Goal: Information Seeking & Learning: Learn about a topic

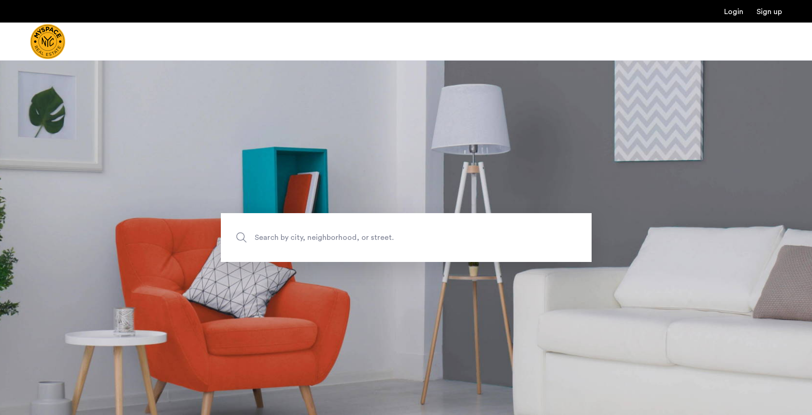
click at [309, 236] on span "Search by city, neighborhood, or street." at bounding box center [384, 238] width 259 height 13
click at [309, 236] on input "Search by city, neighborhood, or street." at bounding box center [406, 237] width 371 height 49
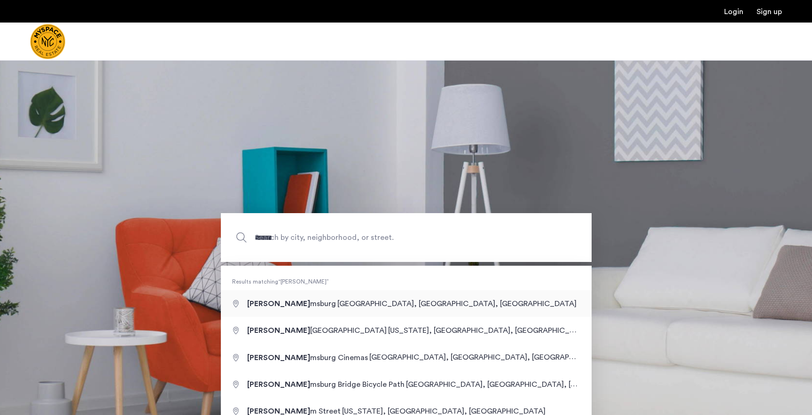
type input "**********"
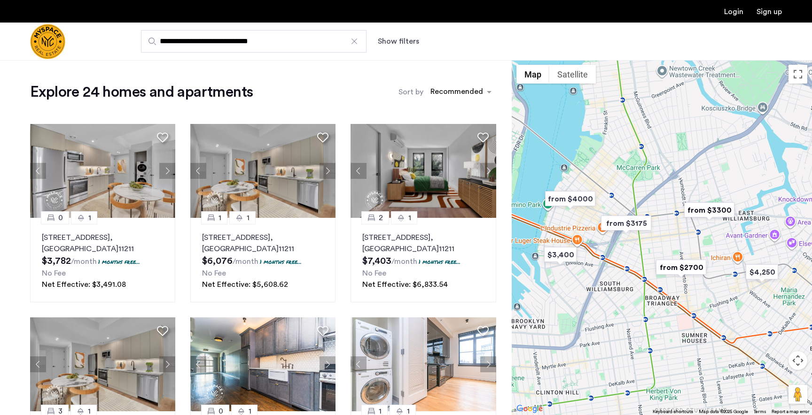
click at [383, 46] on div "**********" at bounding box center [451, 41] width 659 height 23
click at [398, 36] on button "Show filters" at bounding box center [398, 41] width 41 height 11
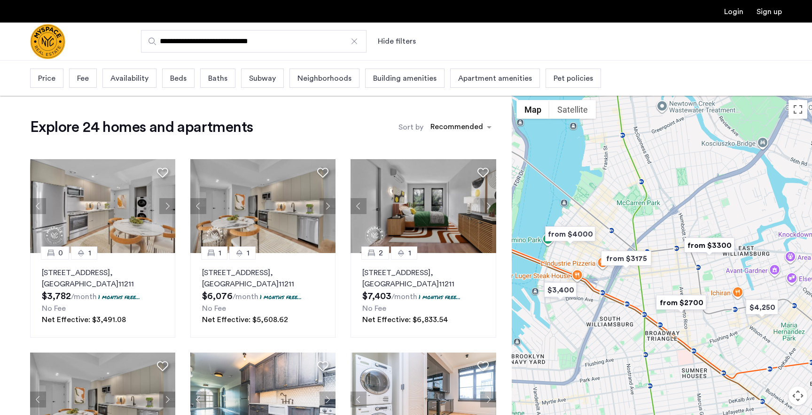
click at [46, 78] on span "Price" at bounding box center [46, 78] width 17 height 11
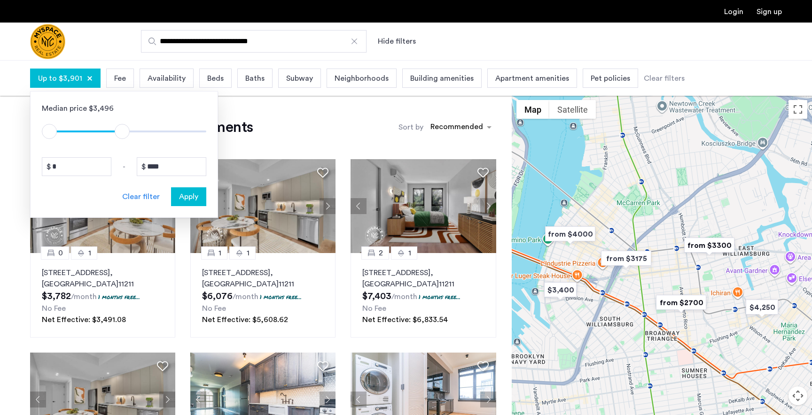
type input "****"
drag, startPoint x: 204, startPoint y: 129, endPoint x: 125, endPoint y: 135, distance: 79.6
click at [125, 135] on span "ngx-slider-max" at bounding box center [123, 131] width 15 height 15
click at [186, 198] on span "Apply" at bounding box center [188, 196] width 19 height 11
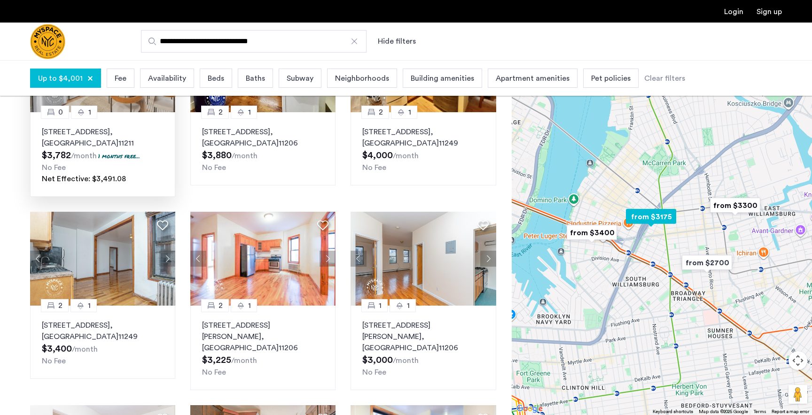
scroll to position [142, 0]
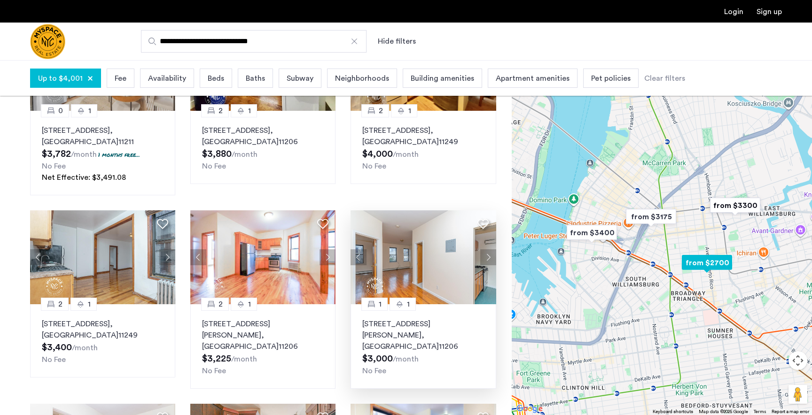
click at [485, 259] on button "Next apartment" at bounding box center [488, 257] width 16 height 16
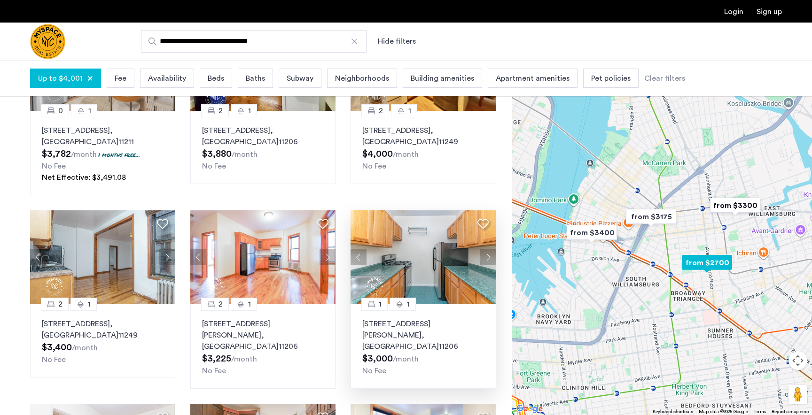
click at [485, 259] on button "Next apartment" at bounding box center [488, 257] width 16 height 16
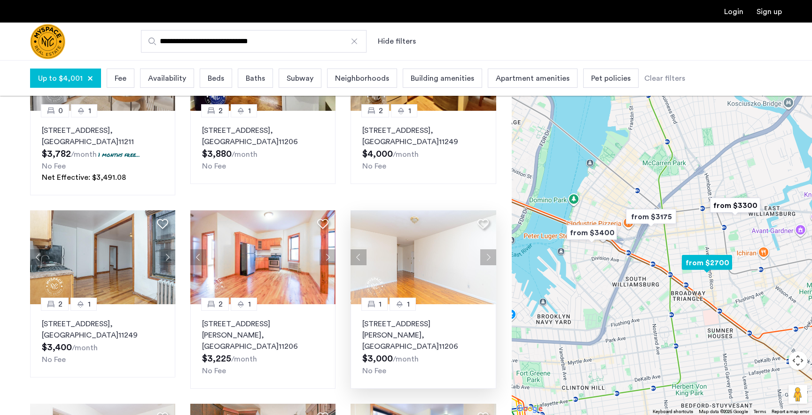
click at [489, 263] on button "Next apartment" at bounding box center [488, 257] width 16 height 16
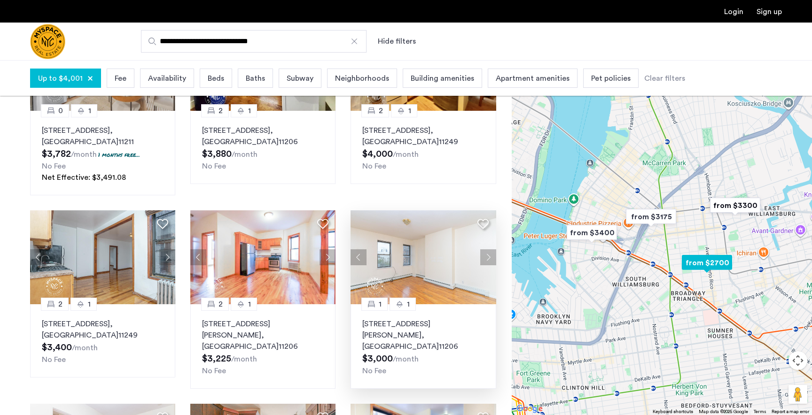
click at [489, 263] on button "Next apartment" at bounding box center [488, 257] width 16 height 16
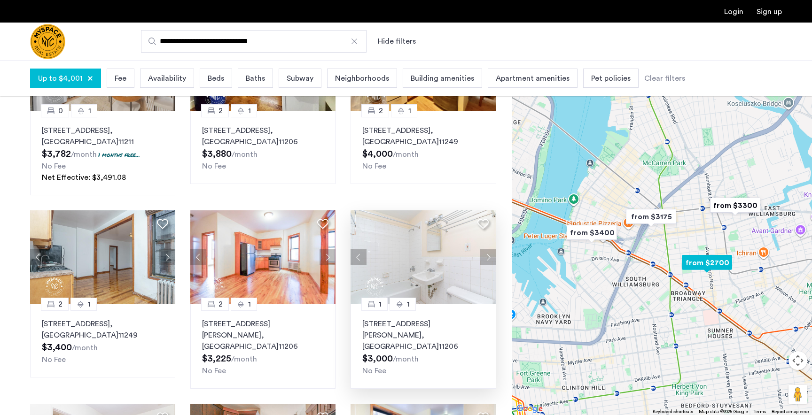
click at [489, 263] on button "Next apartment" at bounding box center [488, 257] width 16 height 16
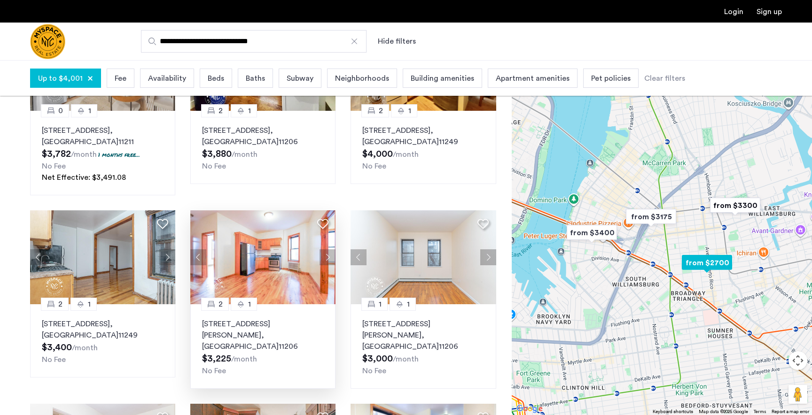
click at [328, 258] on button "Next apartment" at bounding box center [327, 257] width 16 height 16
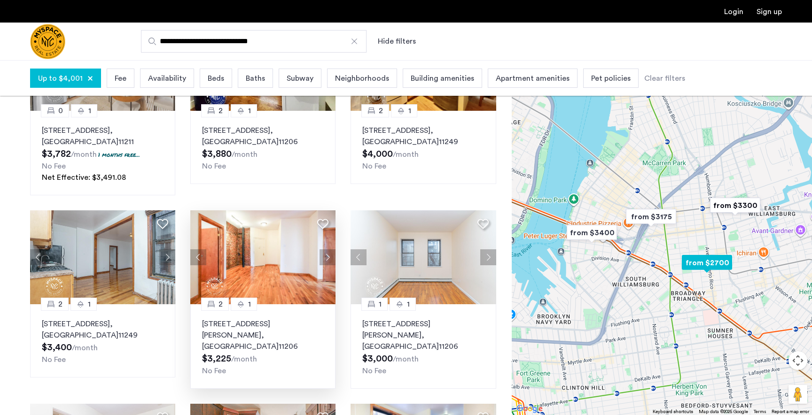
click at [328, 258] on button "Next apartment" at bounding box center [327, 257] width 16 height 16
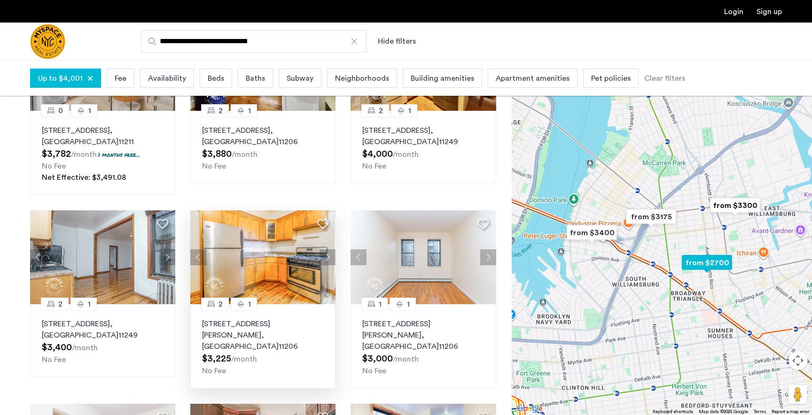
click at [328, 258] on button "Next apartment" at bounding box center [327, 257] width 16 height 16
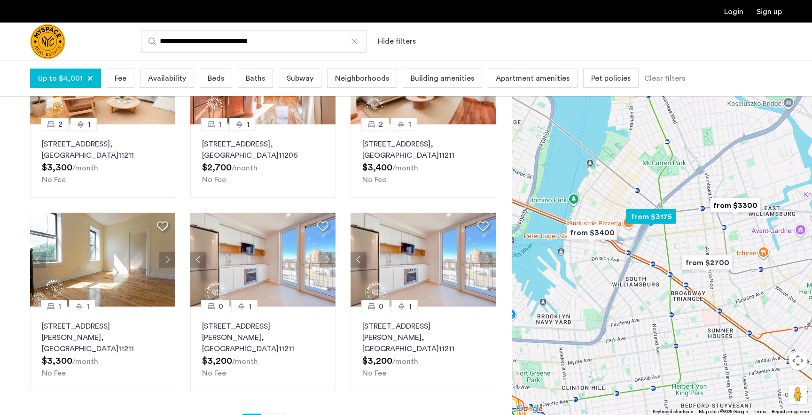
scroll to position [516, 0]
click at [330, 251] on button "Next apartment" at bounding box center [327, 259] width 16 height 16
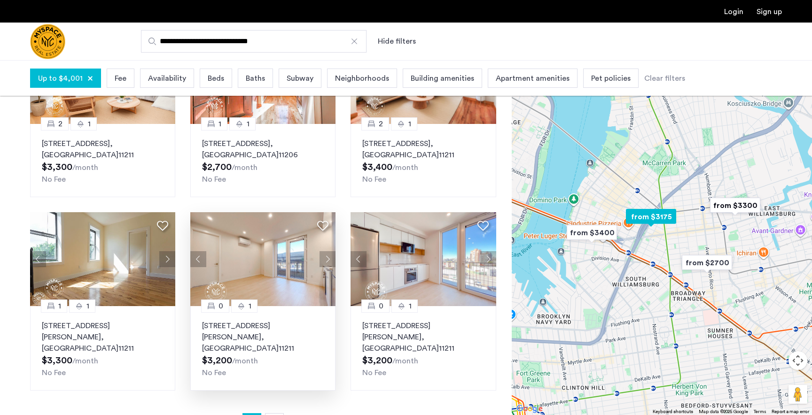
click at [330, 251] on button "Next apartment" at bounding box center [327, 259] width 16 height 16
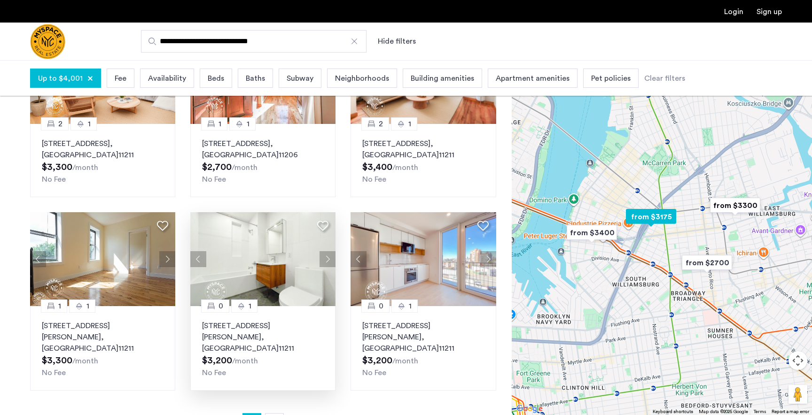
click at [330, 251] on button "Next apartment" at bounding box center [327, 259] width 16 height 16
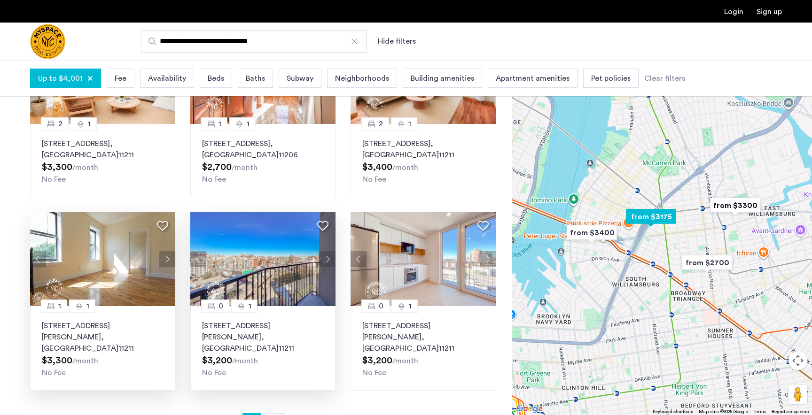
click at [169, 251] on button "Next apartment" at bounding box center [167, 259] width 16 height 16
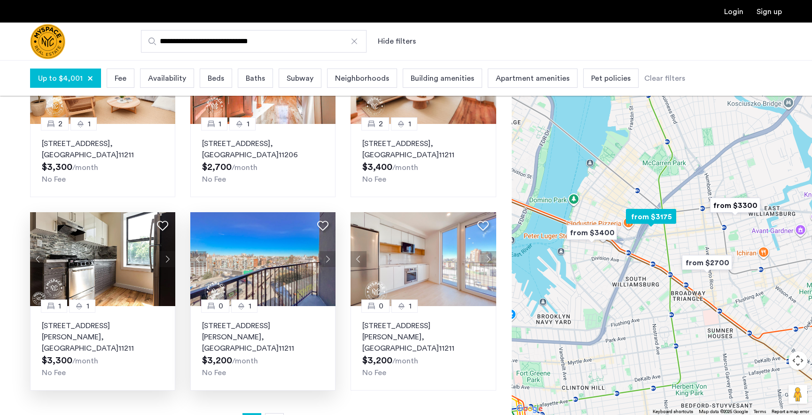
click at [116, 320] on p "[STREET_ADDRESS][PERSON_NAME]" at bounding box center [103, 337] width 122 height 34
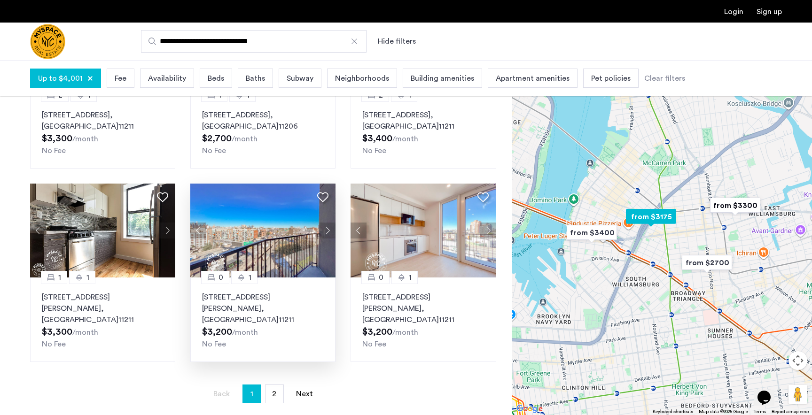
scroll to position [546, 0]
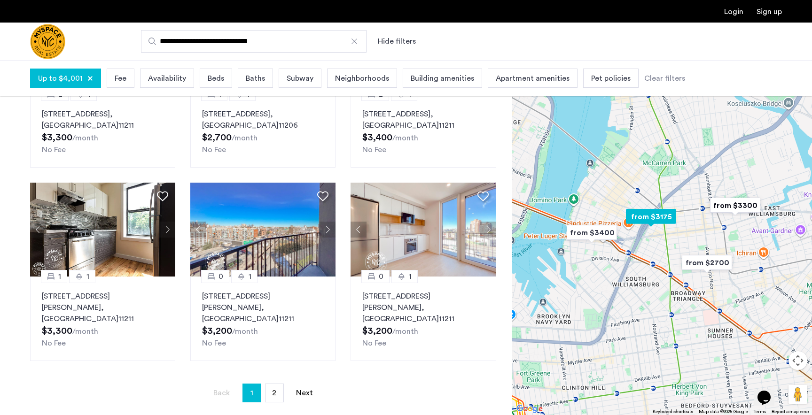
click at [329, 222] on button "Next apartment" at bounding box center [327, 230] width 16 height 16
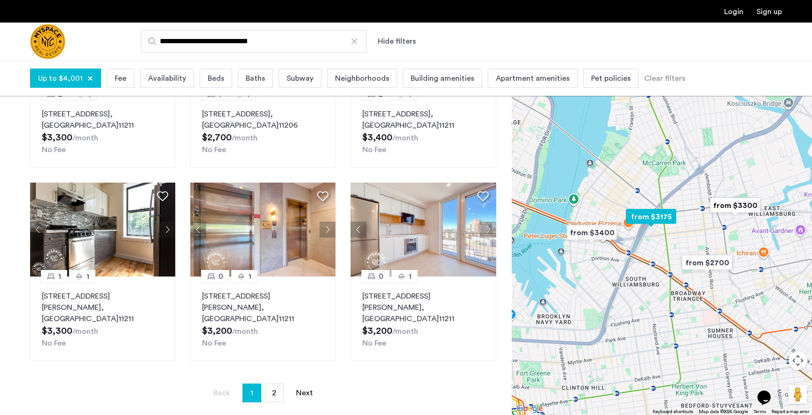
click at [329, 222] on button "Next apartment" at bounding box center [327, 230] width 16 height 16
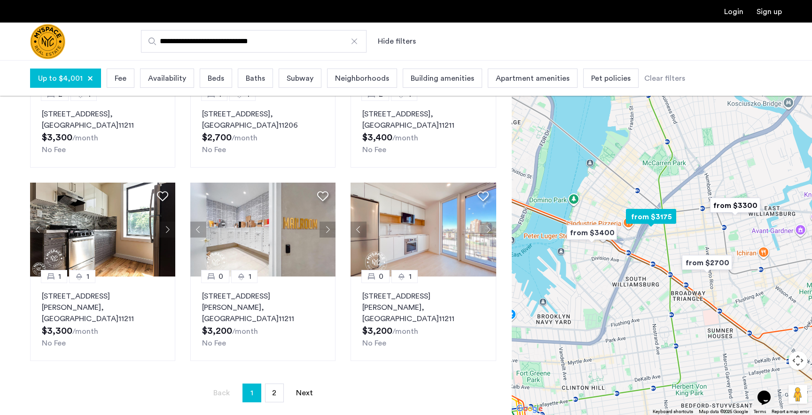
click at [329, 222] on button "Next apartment" at bounding box center [327, 230] width 16 height 16
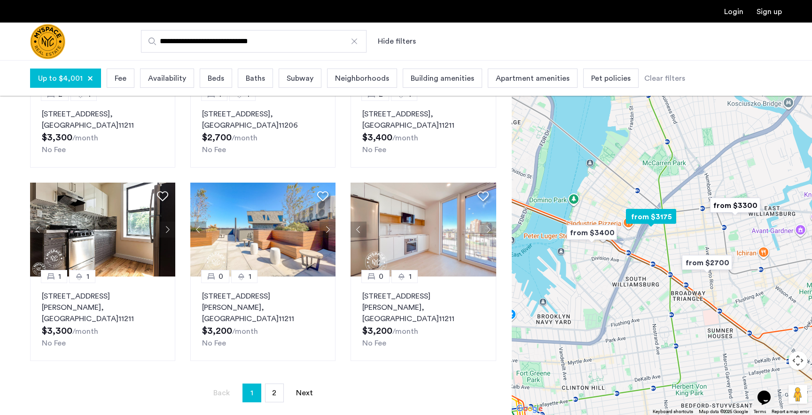
click at [329, 222] on button "Next apartment" at bounding box center [327, 230] width 16 height 16
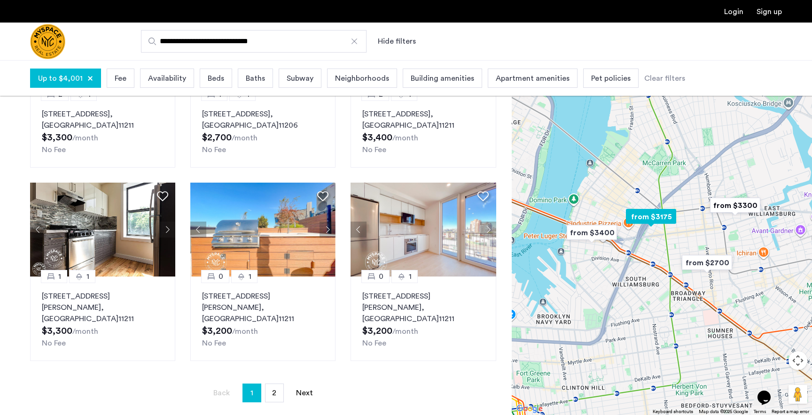
click at [329, 222] on button "Next apartment" at bounding box center [327, 230] width 16 height 16
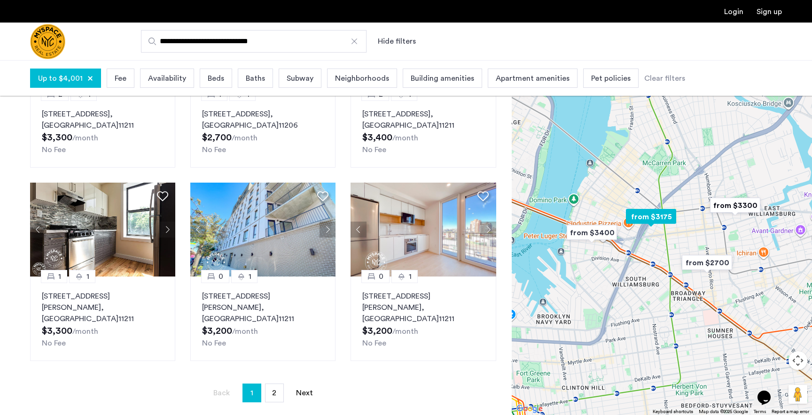
click at [277, 227] on img at bounding box center [263, 230] width 146 height 94
click at [277, 384] on link "page 2" at bounding box center [274, 393] width 18 height 18
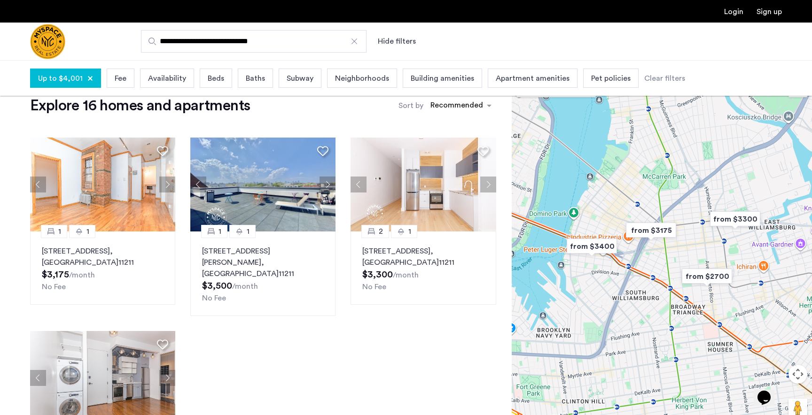
scroll to position [25, 0]
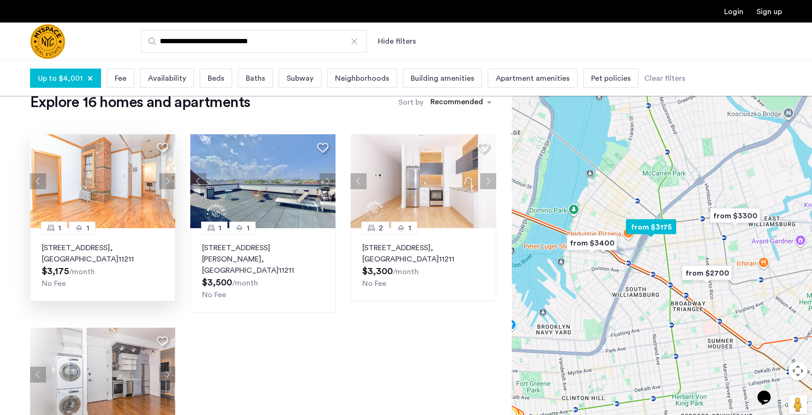
click at [131, 149] on img at bounding box center [103, 181] width 146 height 94
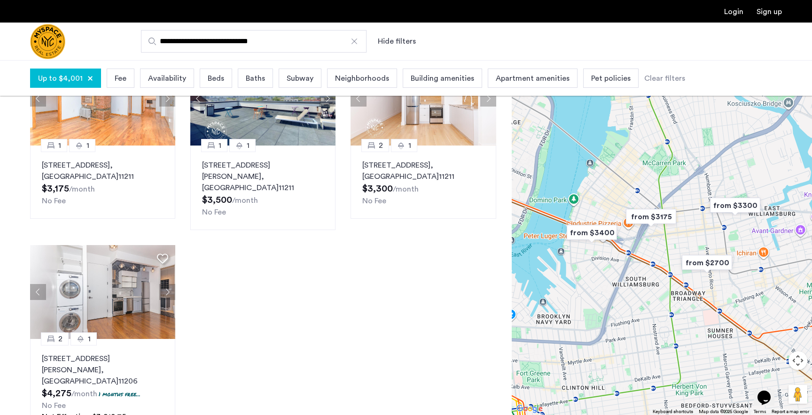
scroll to position [0, 0]
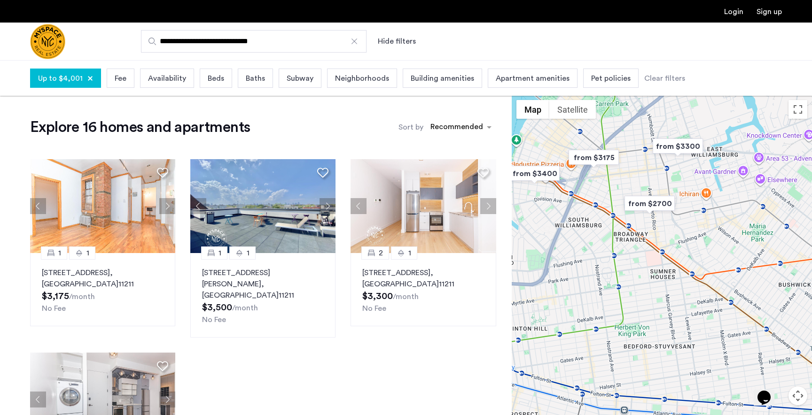
drag, startPoint x: 702, startPoint y: 255, endPoint x: 645, endPoint y: 161, distance: 110.4
click at [644, 161] on div at bounding box center [661, 272] width 300 height 355
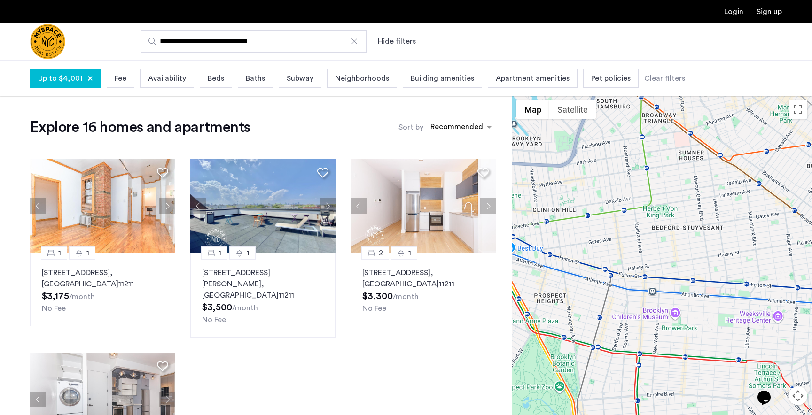
drag, startPoint x: 591, startPoint y: 268, endPoint x: 620, endPoint y: 148, distance: 122.8
click at [620, 148] on div at bounding box center [661, 272] width 300 height 355
click at [249, 39] on input "**********" at bounding box center [253, 41] width 225 height 23
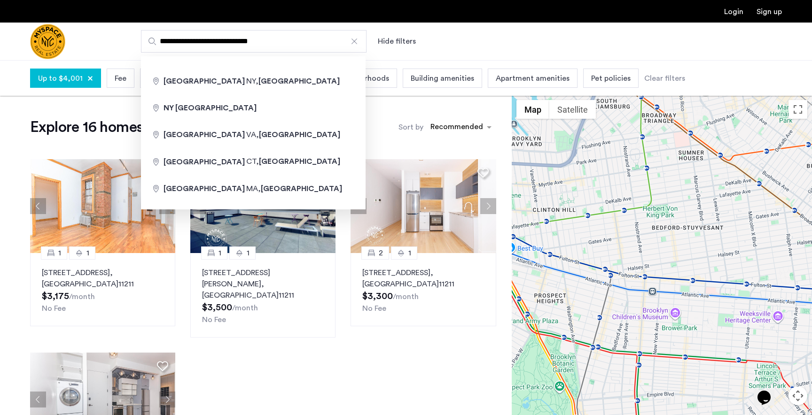
drag, startPoint x: 279, startPoint y: 39, endPoint x: 119, endPoint y: 39, distance: 160.6
click at [123, 39] on div "**********" at bounding box center [451, 41] width 659 height 23
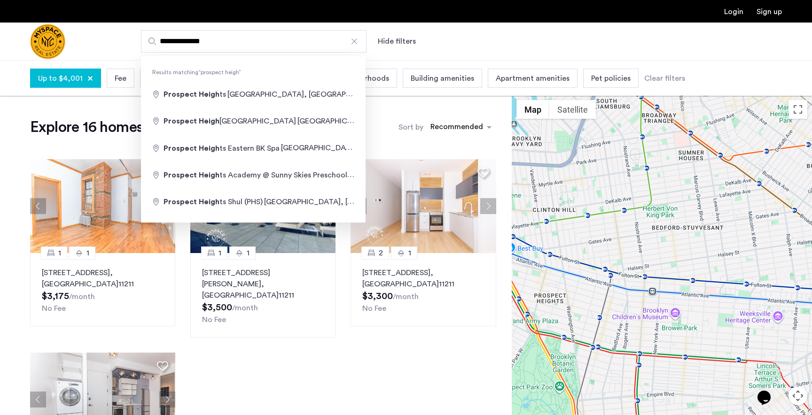
type input "**********"
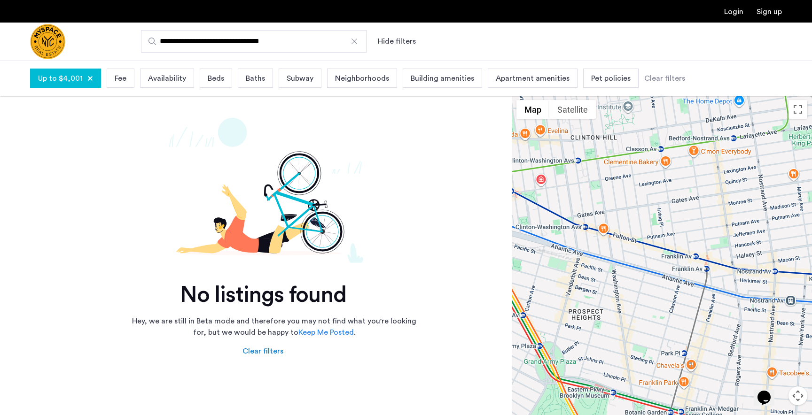
drag, startPoint x: 653, startPoint y: 170, endPoint x: 541, endPoint y: 206, distance: 116.7
click at [541, 206] on div at bounding box center [661, 272] width 300 height 355
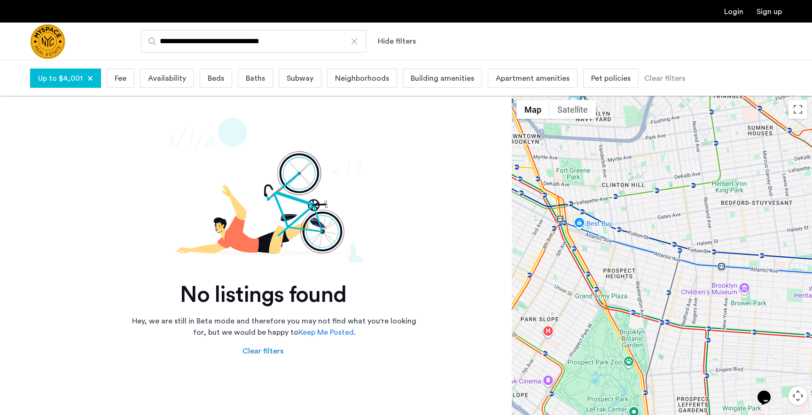
click at [358, 41] on div at bounding box center [353, 41] width 9 height 9
click at [358, 41] on input "**********" at bounding box center [253, 41] width 225 height 23
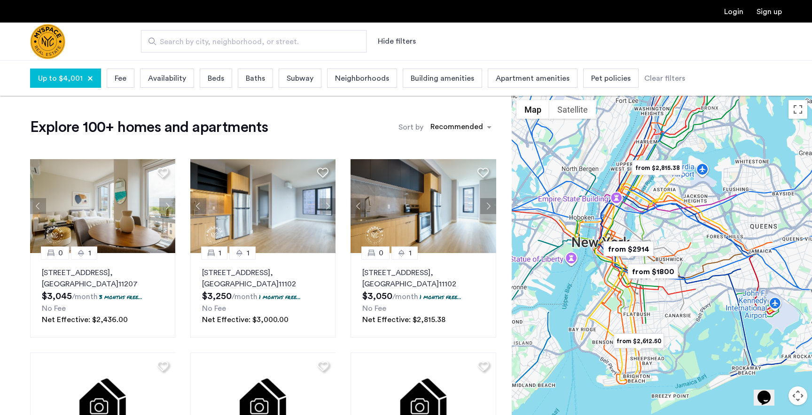
click at [309, 35] on input "Search by city, neighborhood, or street." at bounding box center [253, 41] width 225 height 23
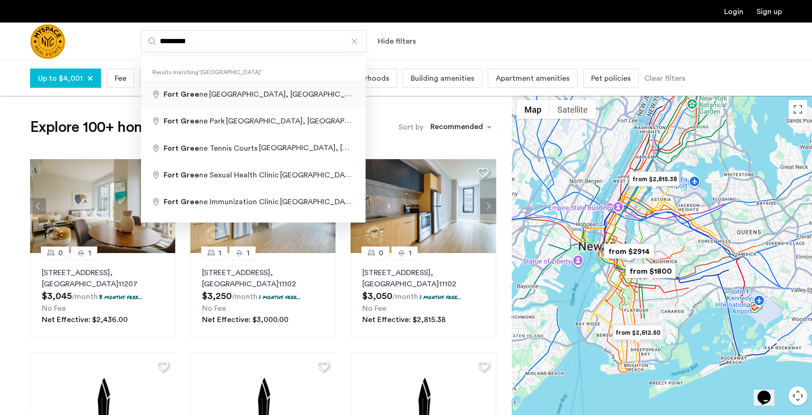
type input "**********"
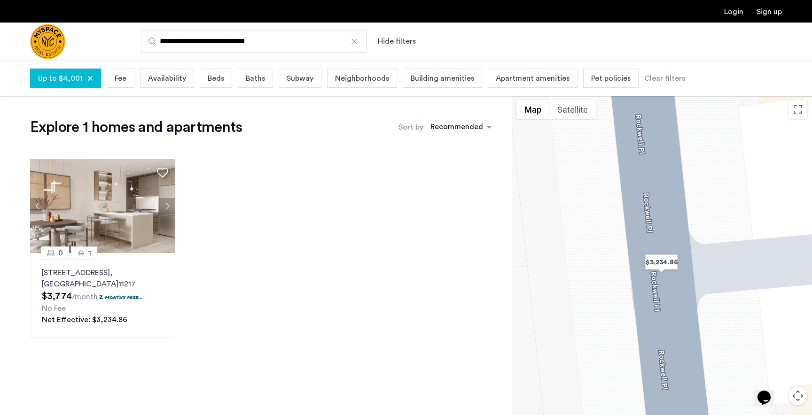
click at [351, 40] on div at bounding box center [353, 41] width 9 height 9
click at [351, 40] on input "**********" at bounding box center [253, 41] width 225 height 23
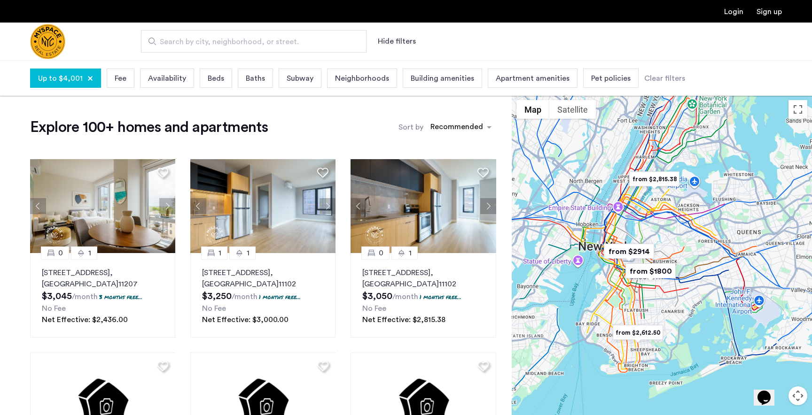
click at [351, 40] on input "Search by city, neighborhood, or street." at bounding box center [253, 41] width 225 height 23
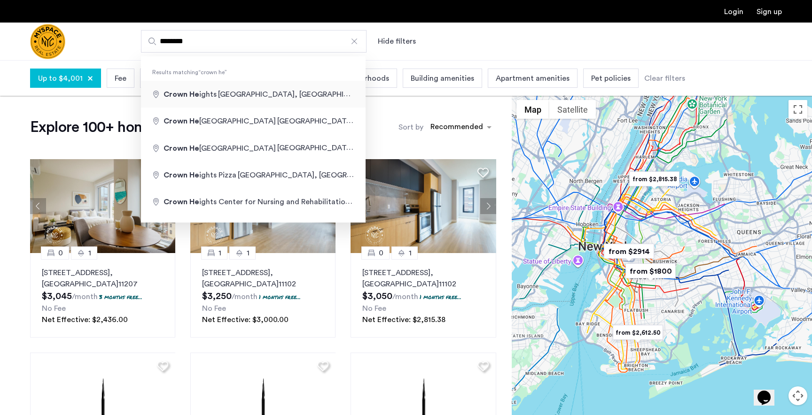
type input "**********"
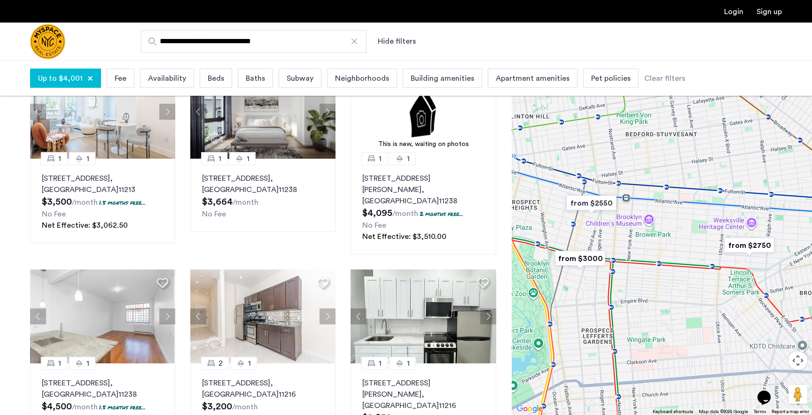
scroll to position [522, 0]
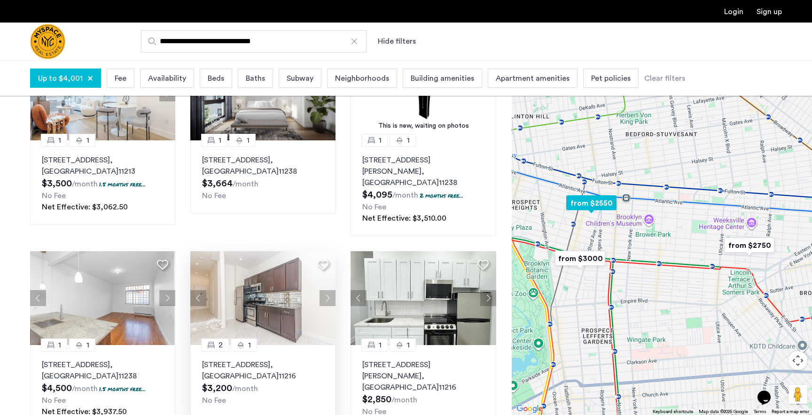
click at [325, 290] on button "Next apartment" at bounding box center [327, 298] width 16 height 16
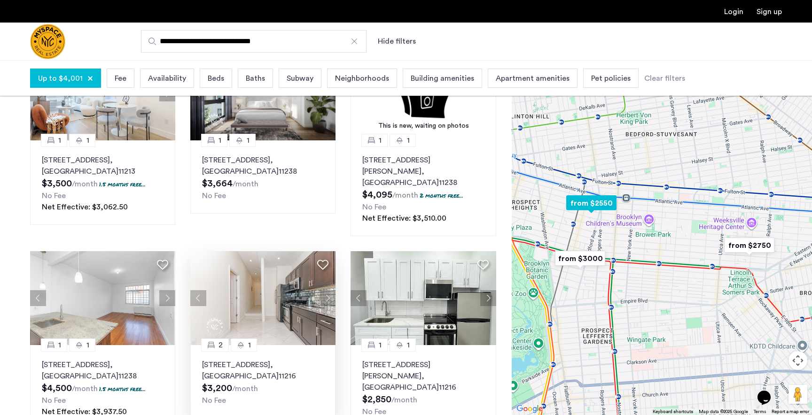
click at [325, 290] on button "Next apartment" at bounding box center [327, 298] width 16 height 16
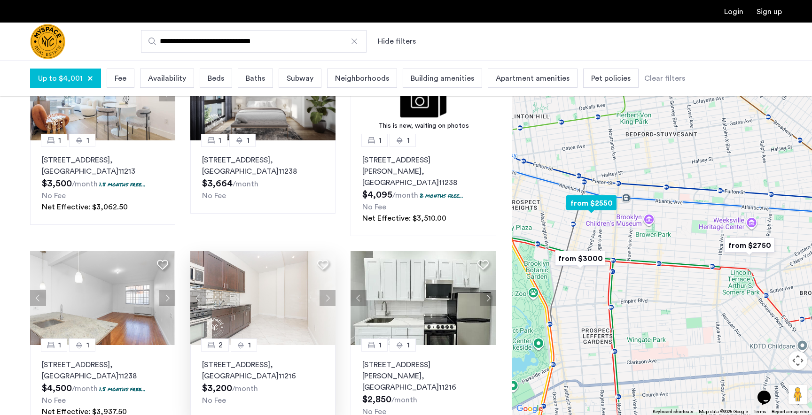
click at [325, 290] on button "Next apartment" at bounding box center [327, 298] width 16 height 16
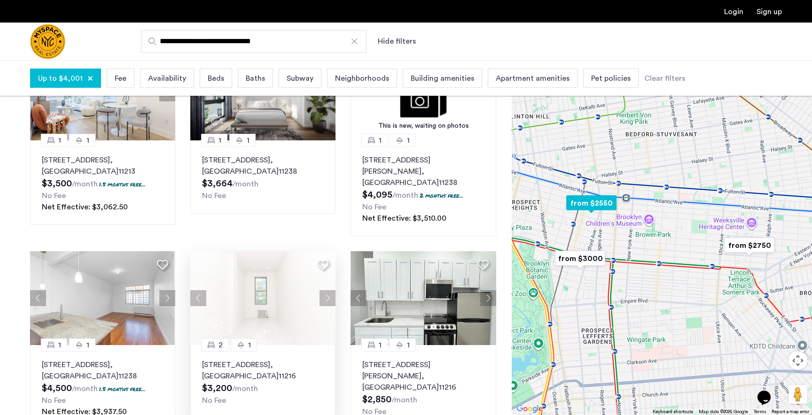
click at [325, 290] on button "Next apartment" at bounding box center [327, 298] width 16 height 16
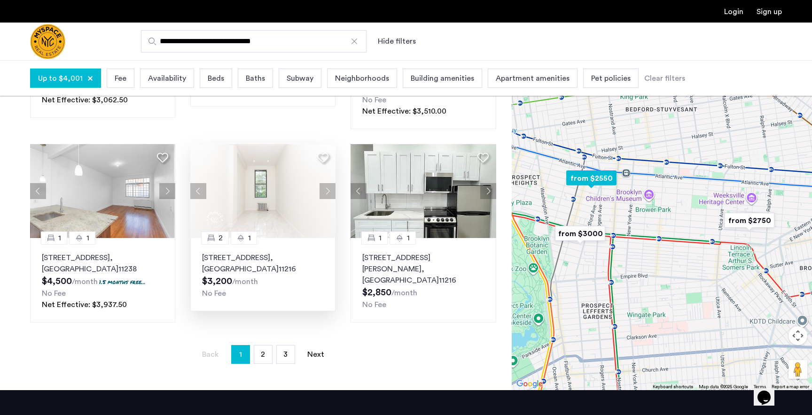
scroll to position [708, 0]
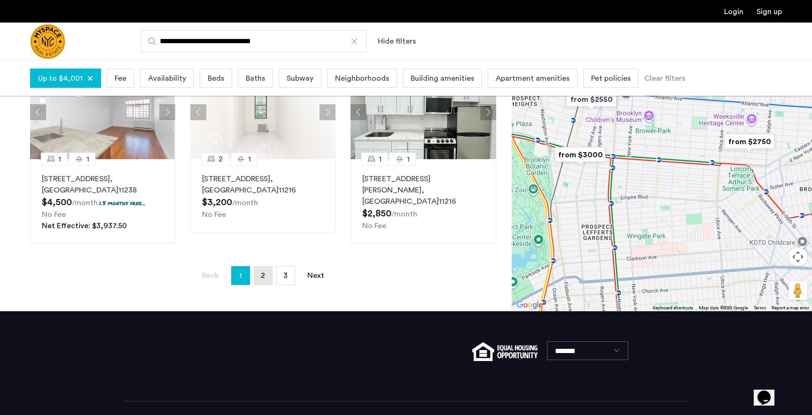
click at [257, 267] on link "page 2" at bounding box center [263, 276] width 18 height 18
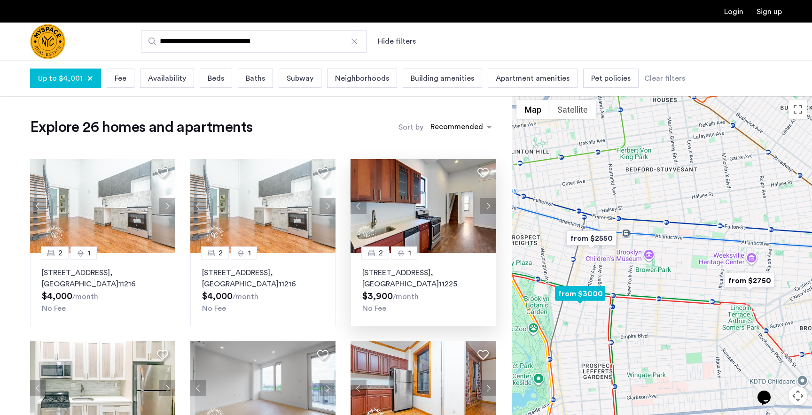
click at [486, 201] on button "Next apartment" at bounding box center [488, 206] width 16 height 16
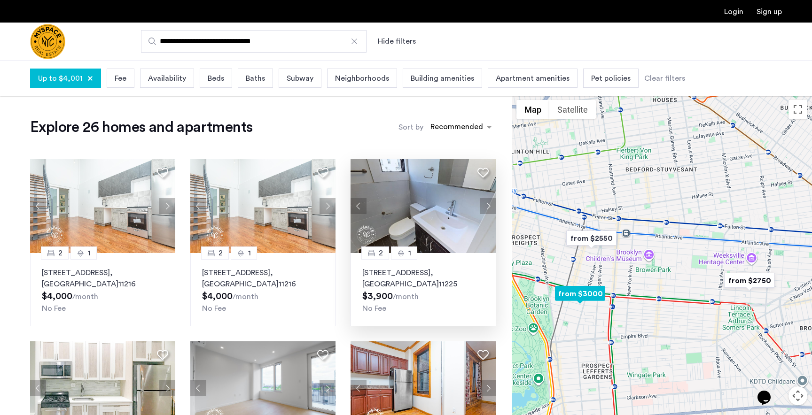
click at [486, 201] on button "Next apartment" at bounding box center [488, 206] width 16 height 16
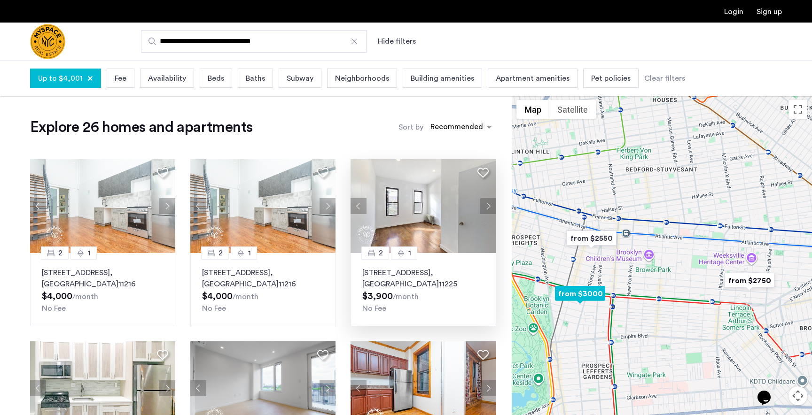
click at [486, 201] on button "Next apartment" at bounding box center [488, 206] width 16 height 16
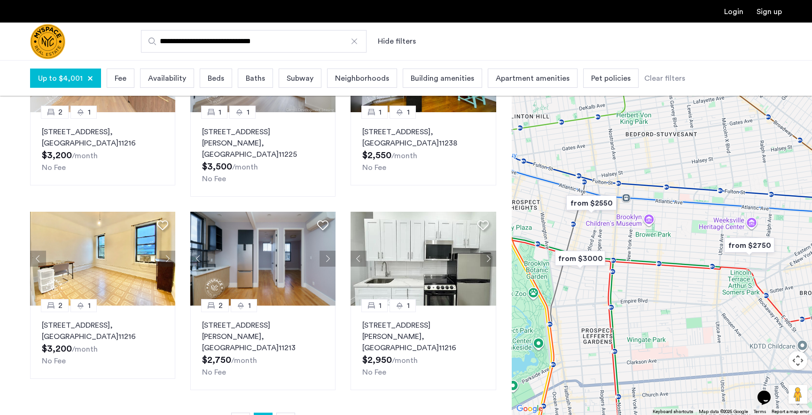
scroll to position [526, 0]
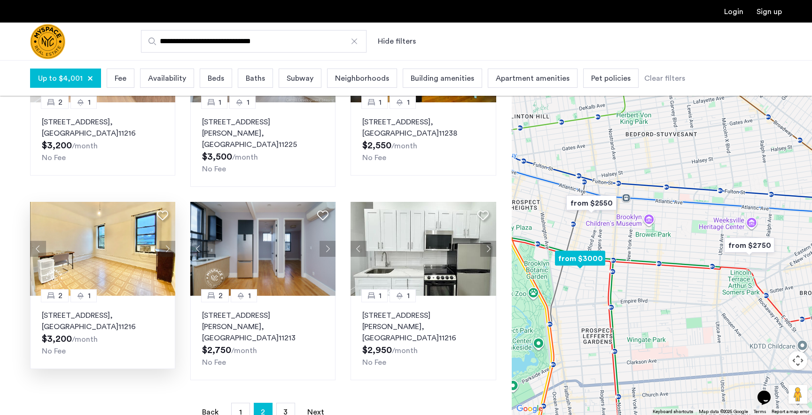
click at [165, 241] on button "Next apartment" at bounding box center [167, 249] width 16 height 16
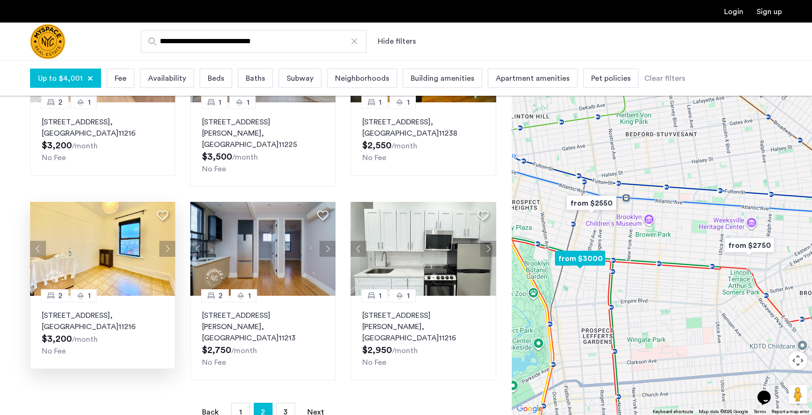
click at [165, 241] on button "Next apartment" at bounding box center [167, 249] width 16 height 16
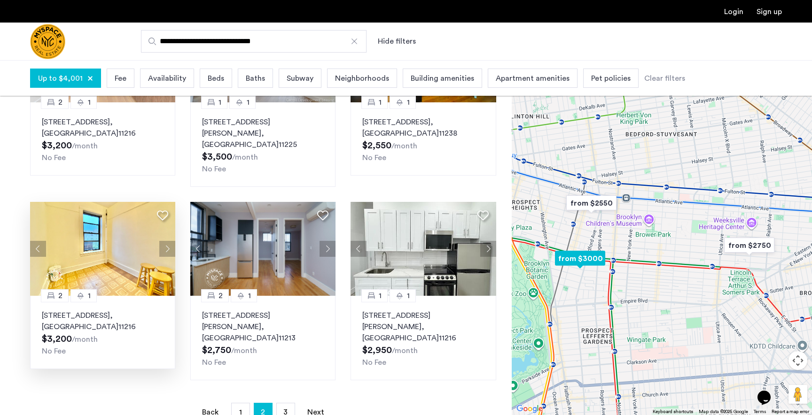
click at [165, 241] on button "Next apartment" at bounding box center [167, 249] width 16 height 16
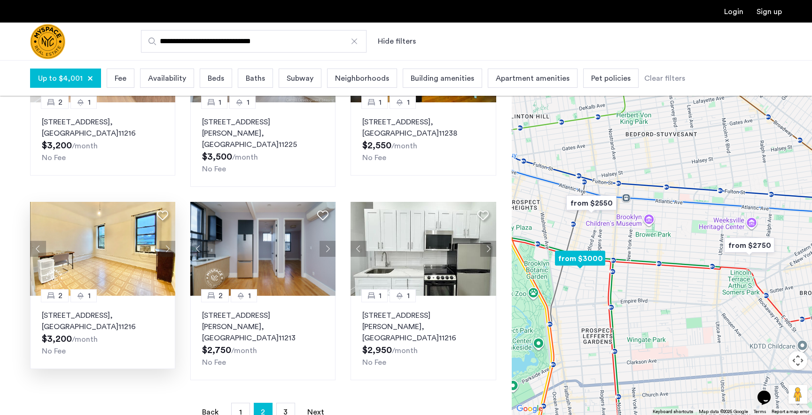
click at [165, 241] on button "Next apartment" at bounding box center [167, 249] width 16 height 16
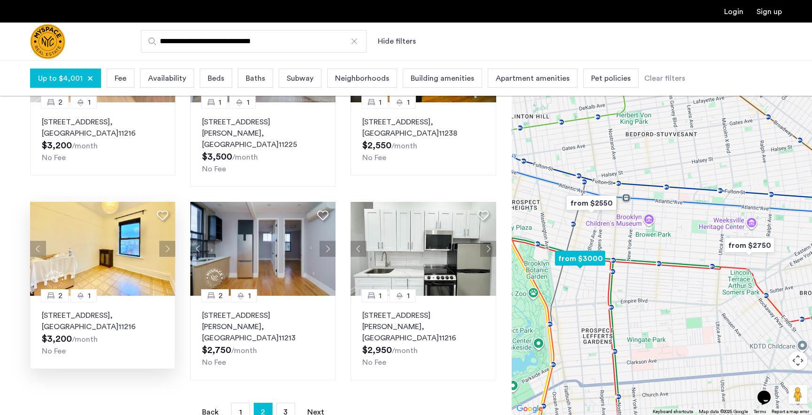
click at [165, 241] on button "Next apartment" at bounding box center [167, 249] width 16 height 16
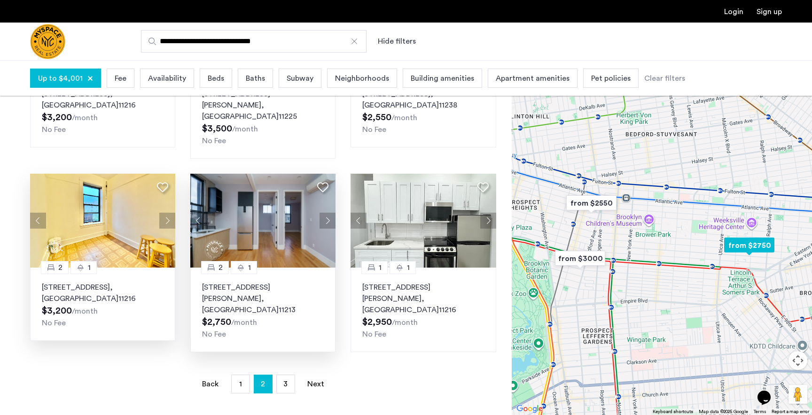
scroll to position [565, 0]
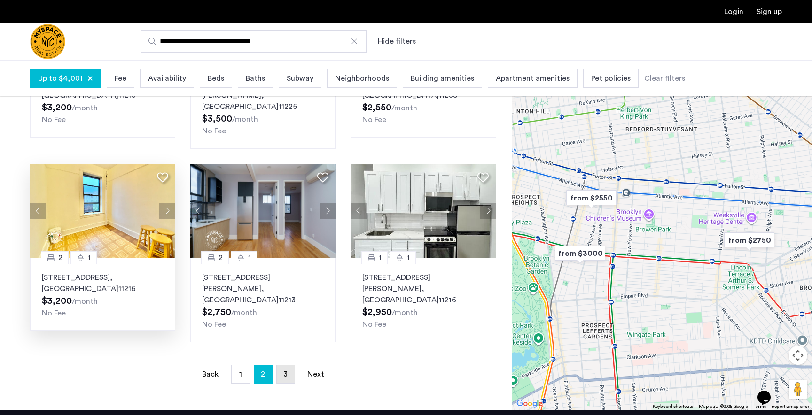
click at [288, 365] on link "page 3" at bounding box center [286, 374] width 18 height 18
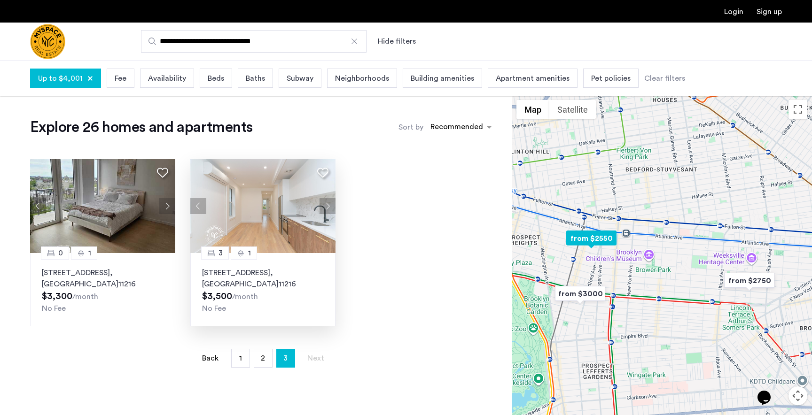
click at [334, 202] on button "Next apartment" at bounding box center [327, 206] width 16 height 16
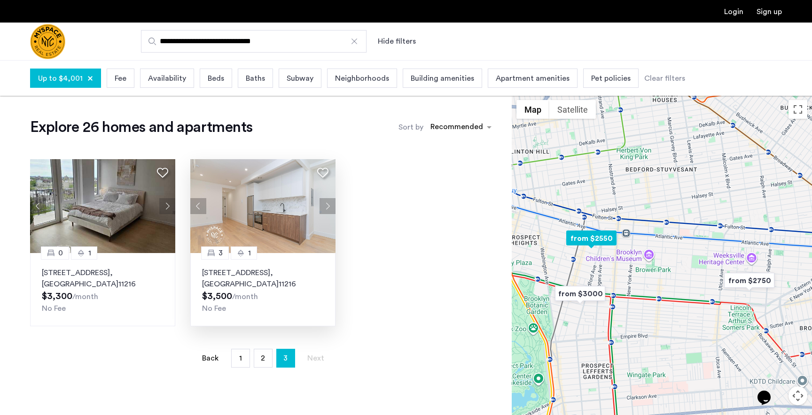
click at [334, 202] on button "Next apartment" at bounding box center [327, 206] width 16 height 16
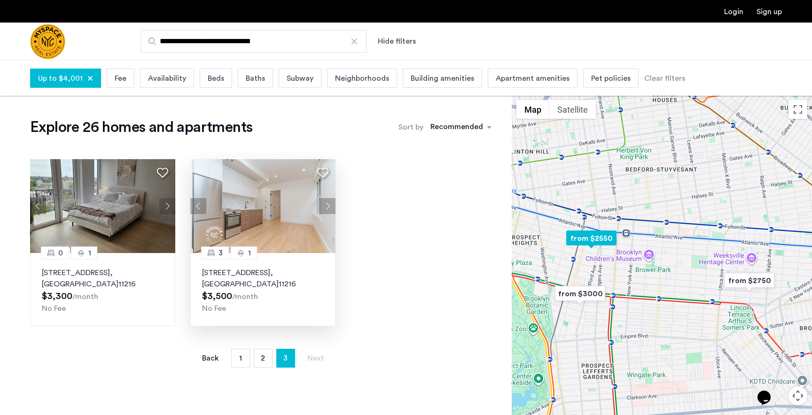
click at [334, 202] on button "Next apartment" at bounding box center [327, 206] width 16 height 16
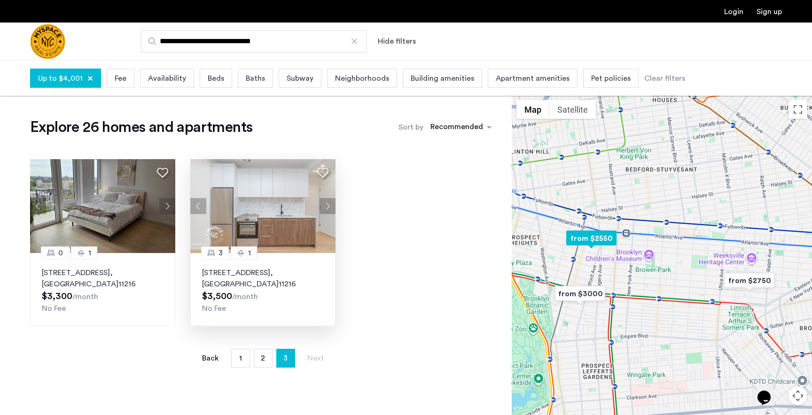
click at [334, 202] on button "Next apartment" at bounding box center [327, 206] width 16 height 16
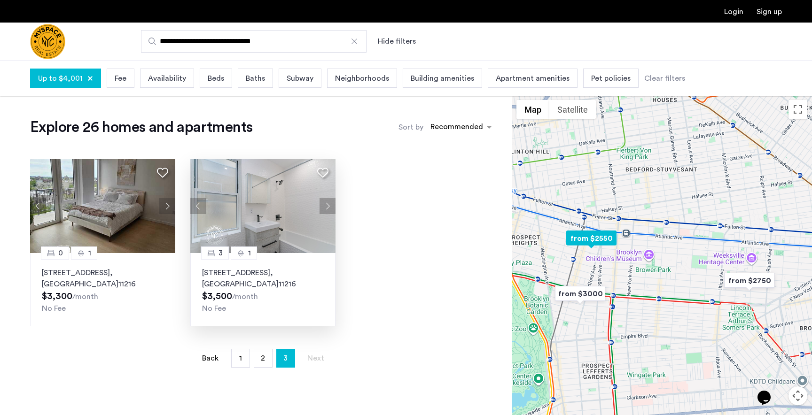
click at [334, 202] on button "Next apartment" at bounding box center [327, 206] width 16 height 16
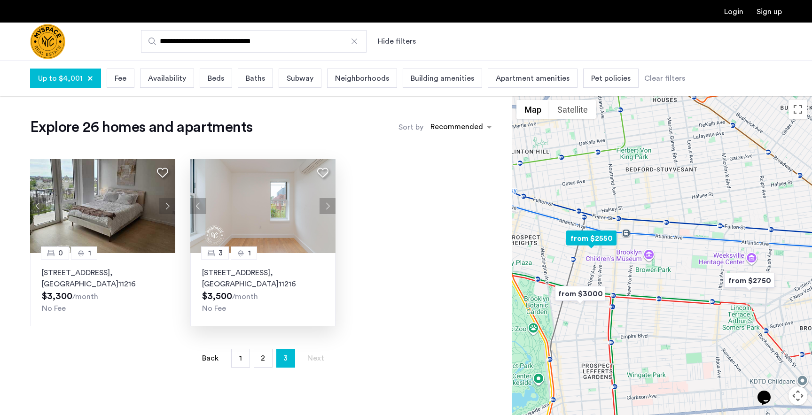
click at [334, 202] on button "Next apartment" at bounding box center [327, 206] width 16 height 16
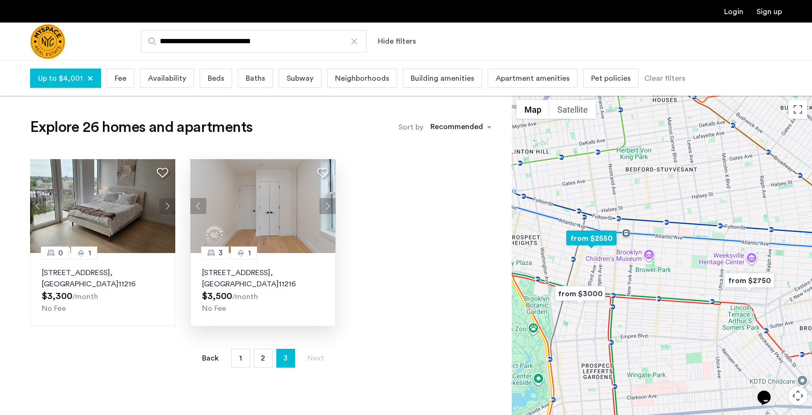
click at [334, 202] on button "Next apartment" at bounding box center [327, 206] width 16 height 16
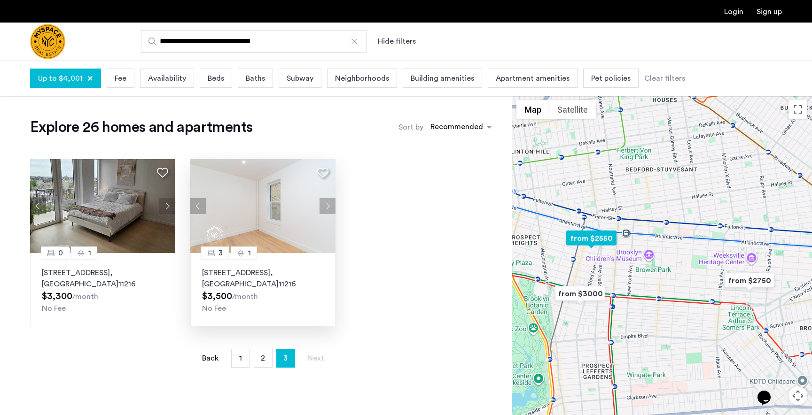
click at [334, 202] on button "Next apartment" at bounding box center [327, 206] width 16 height 16
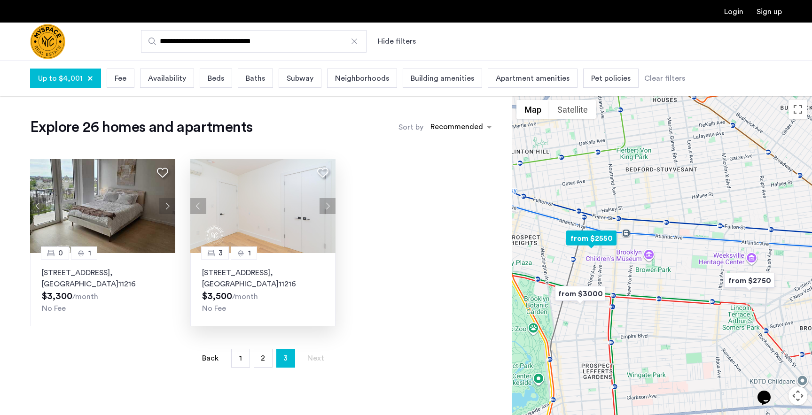
click at [334, 202] on button "Next apartment" at bounding box center [327, 206] width 16 height 16
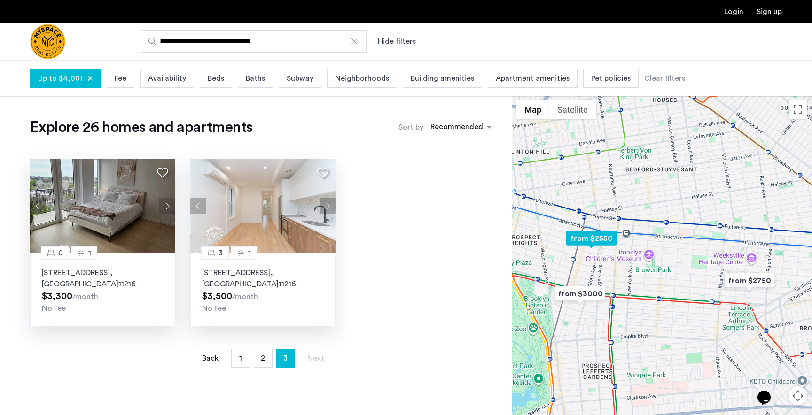
click at [172, 206] on button "Next apartment" at bounding box center [167, 206] width 16 height 16
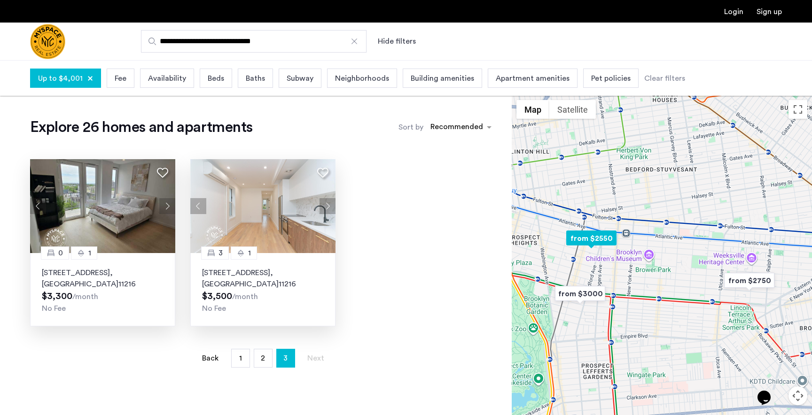
click at [172, 206] on button "Next apartment" at bounding box center [167, 206] width 16 height 16
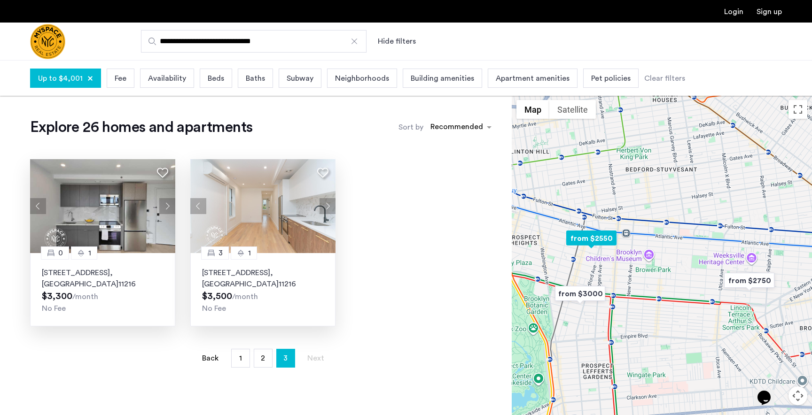
click at [172, 206] on button "Next apartment" at bounding box center [167, 206] width 16 height 16
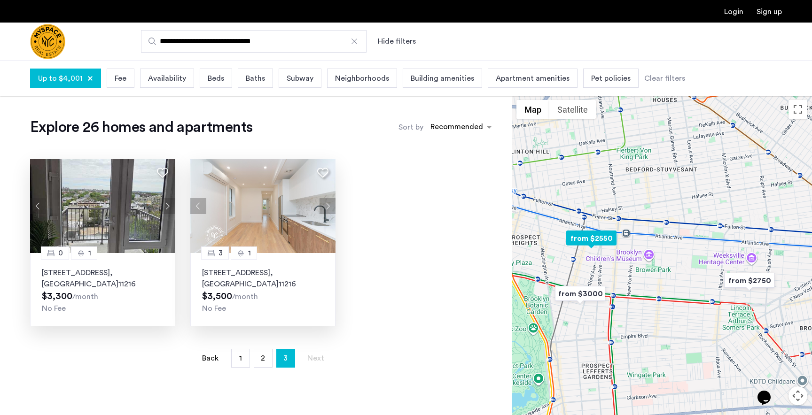
click at [172, 206] on button "Next apartment" at bounding box center [167, 206] width 16 height 16
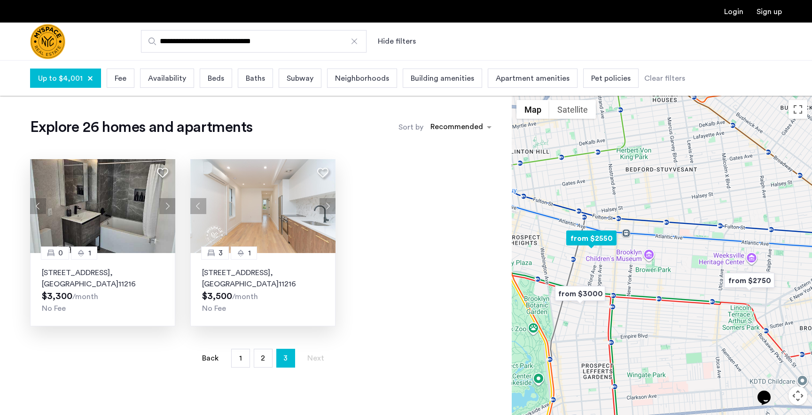
click at [172, 206] on button "Next apartment" at bounding box center [167, 206] width 16 height 16
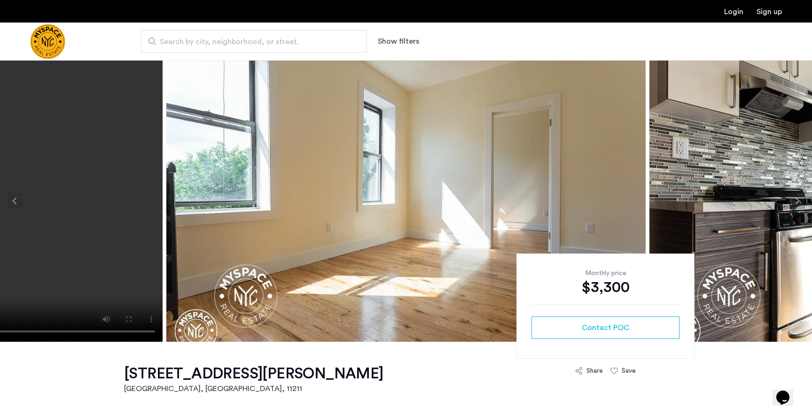
click at [454, 222] on img at bounding box center [405, 201] width 479 height 282
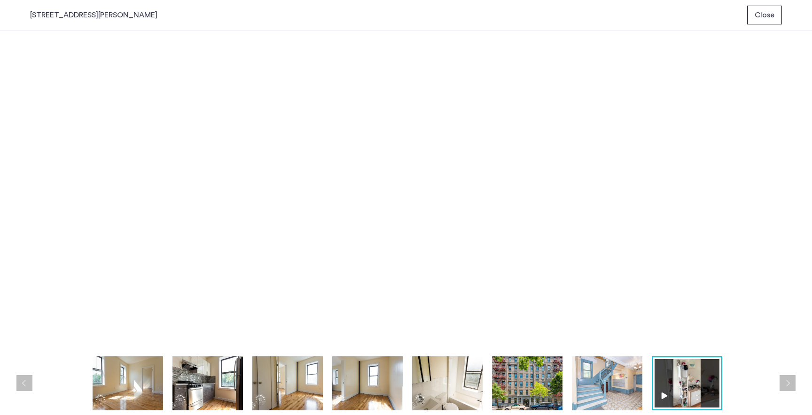
click at [753, 22] on button "Close" at bounding box center [764, 15] width 35 height 19
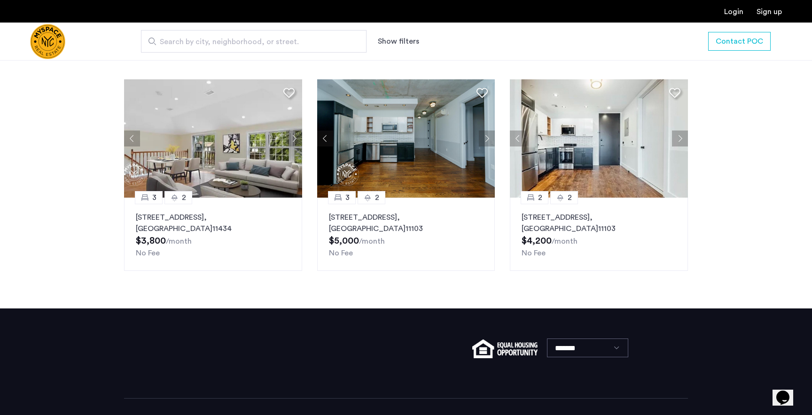
scroll to position [1046, 0]
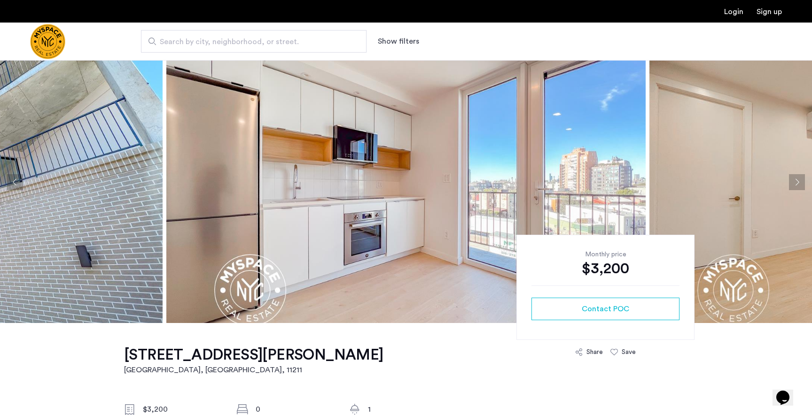
scroll to position [21, 0]
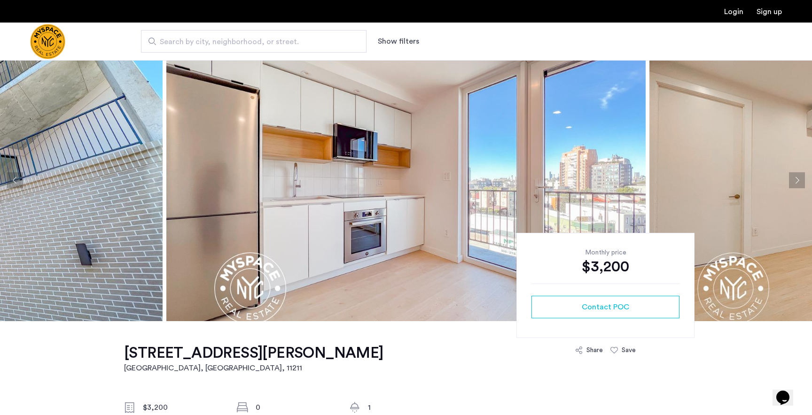
click at [350, 199] on img at bounding box center [405, 180] width 479 height 282
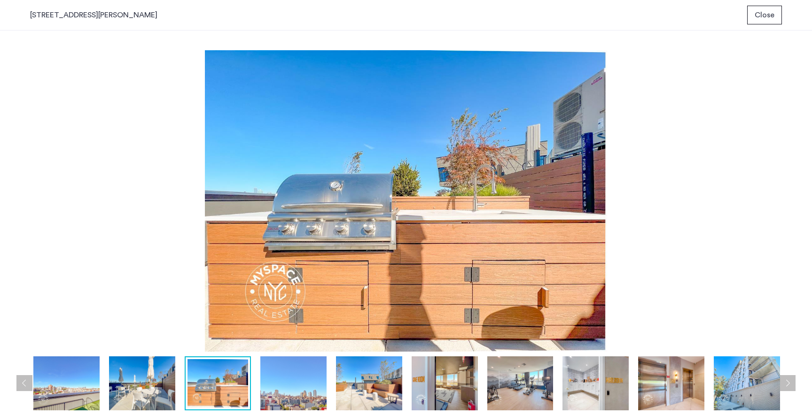
click at [754, 15] on button "Close" at bounding box center [764, 15] width 35 height 19
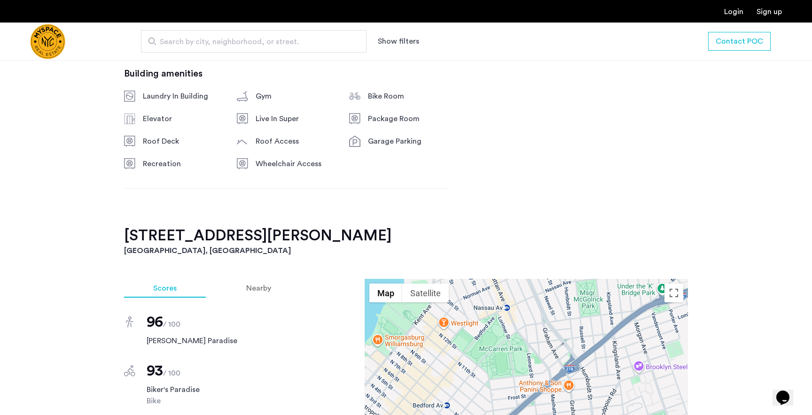
scroll to position [811, 0]
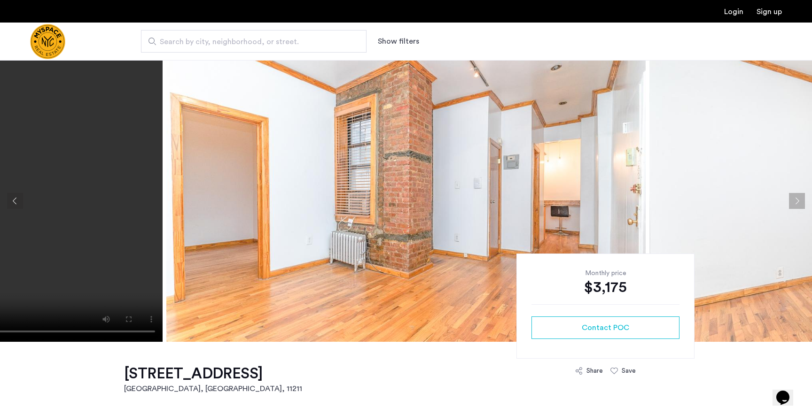
click at [330, 186] on img at bounding box center [405, 201] width 479 height 282
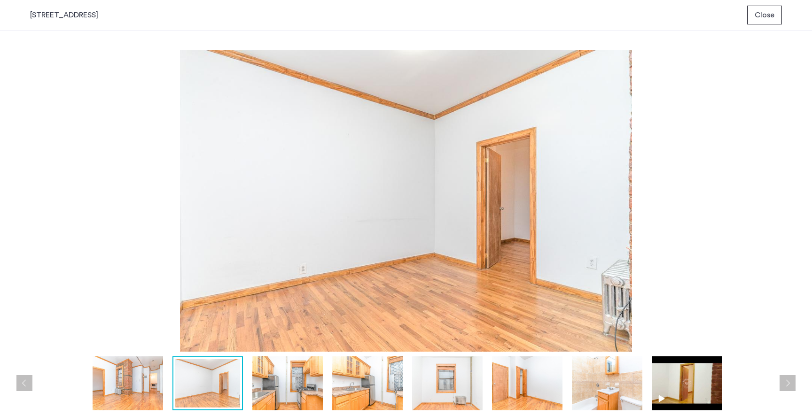
click at [759, 16] on span "Close" at bounding box center [764, 14] width 20 height 11
